Goal: Task Accomplishment & Management: Manage account settings

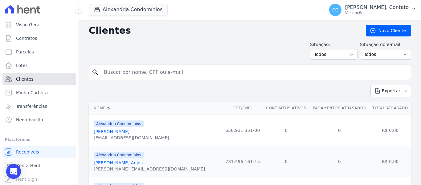
click at [14, 78] on link "Clientes" at bounding box center [39, 79] width 74 height 12
click at [32, 51] on span "Parcelas" at bounding box center [25, 52] width 18 height 6
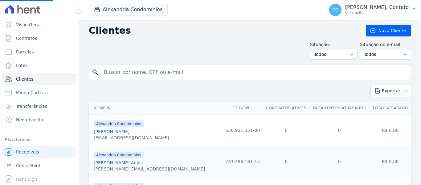
select select
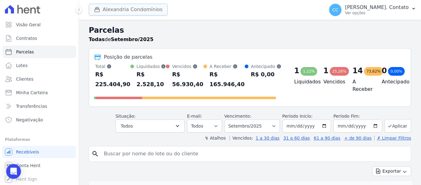
click at [147, 10] on button "Alexandria Condomínios" at bounding box center [128, 10] width 79 height 12
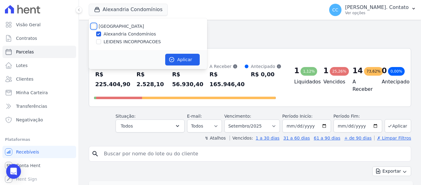
click at [95, 27] on input "[GEOGRAPHIC_DATA]" at bounding box center [93, 26] width 5 height 5
checkbox input "true"
click at [178, 58] on button "Aplicar" at bounding box center [182, 60] width 35 height 12
select select
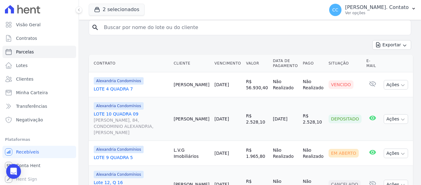
scroll to position [123, 0]
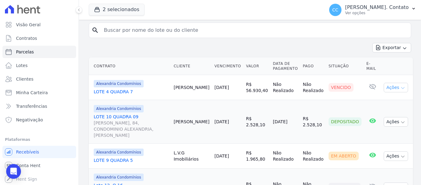
click at [399, 89] on button "Ações" at bounding box center [396, 88] width 25 height 10
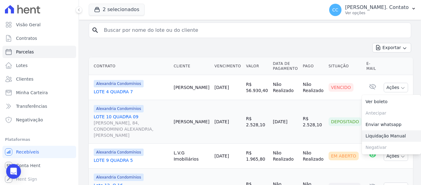
click at [388, 136] on link "Liquidação Manual" at bounding box center [391, 135] width 59 height 11
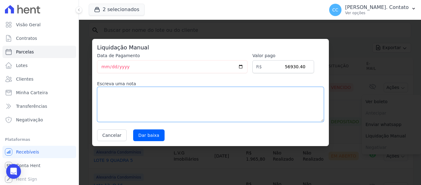
click at [190, 103] on textarea at bounding box center [210, 104] width 227 height 35
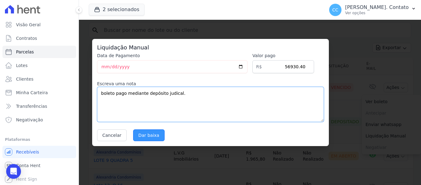
type textarea "boleto pago mediante depósito judical."
click at [147, 133] on input "Dar baixa" at bounding box center [148, 135] width 31 height 12
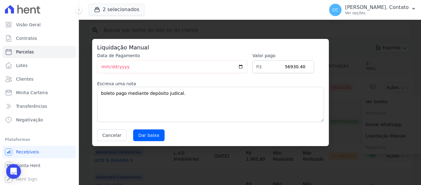
select select
